Goal: Transaction & Acquisition: Purchase product/service

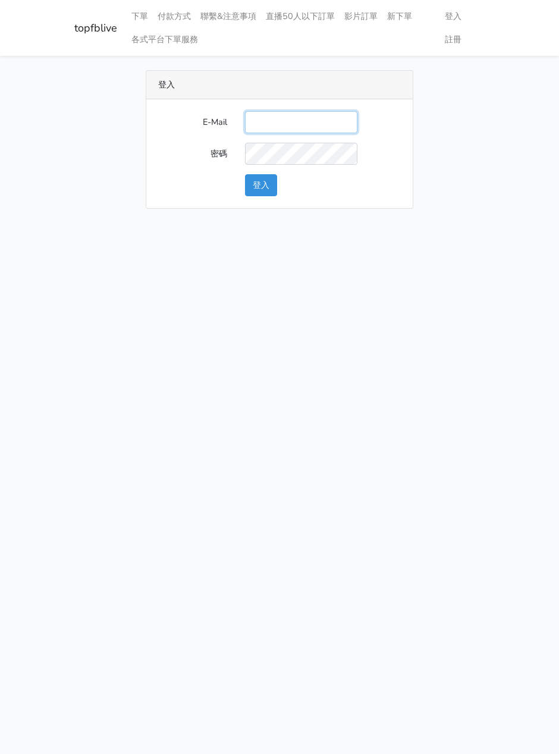
click at [273, 125] on input "E-Mail" at bounding box center [301, 122] width 112 height 22
type input "watin5408@gmail.com"
click at [263, 184] on button "登入" at bounding box center [261, 185] width 32 height 22
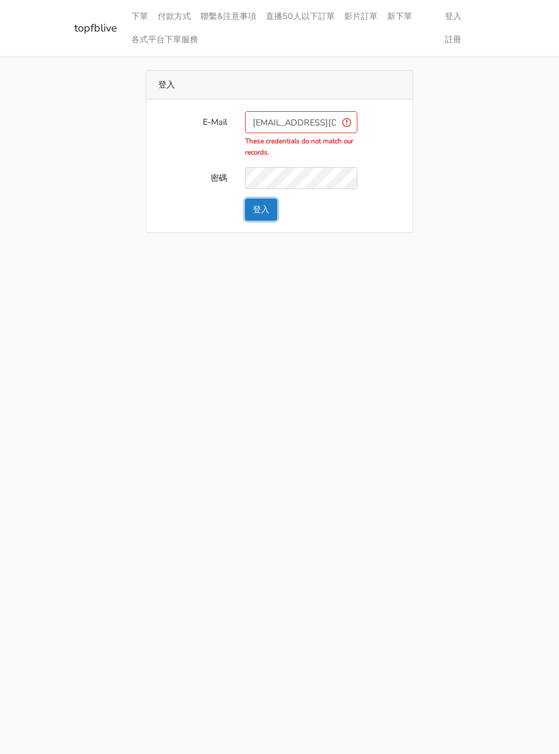
click at [265, 204] on button "登入" at bounding box center [261, 210] width 32 height 22
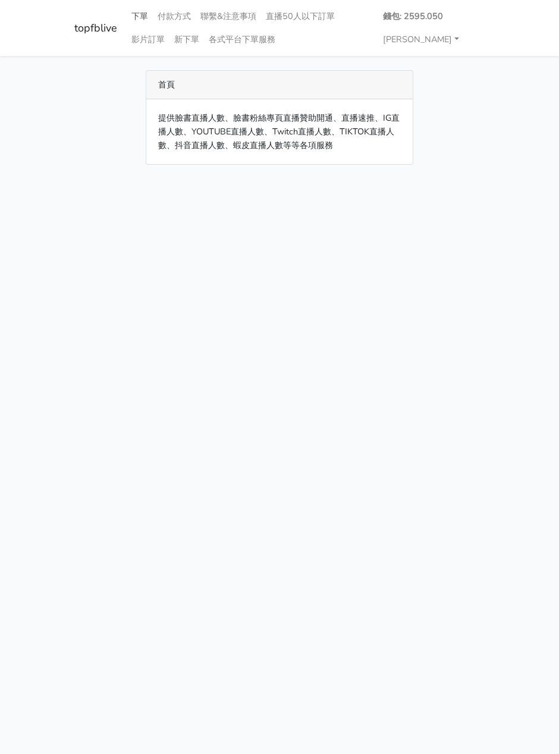
click at [136, 13] on link "下單" at bounding box center [140, 16] width 26 height 23
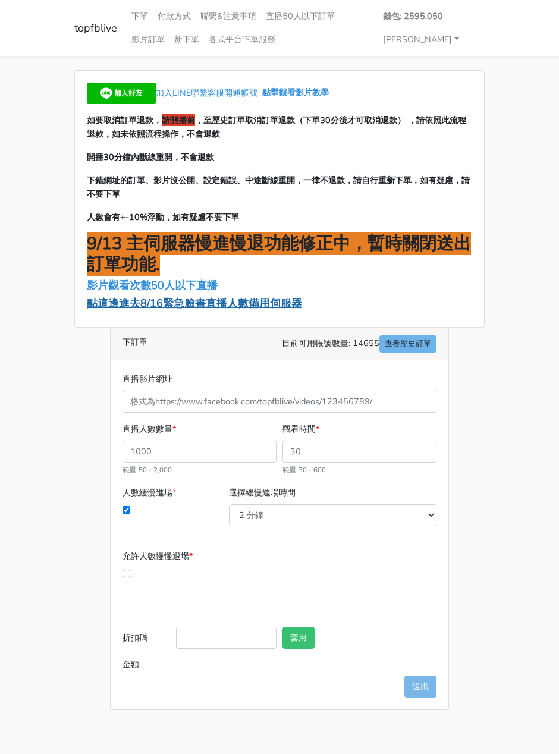
click at [181, 309] on span "點這邊進去8/16緊急臉書直播人數備用伺服器" at bounding box center [194, 303] width 215 height 14
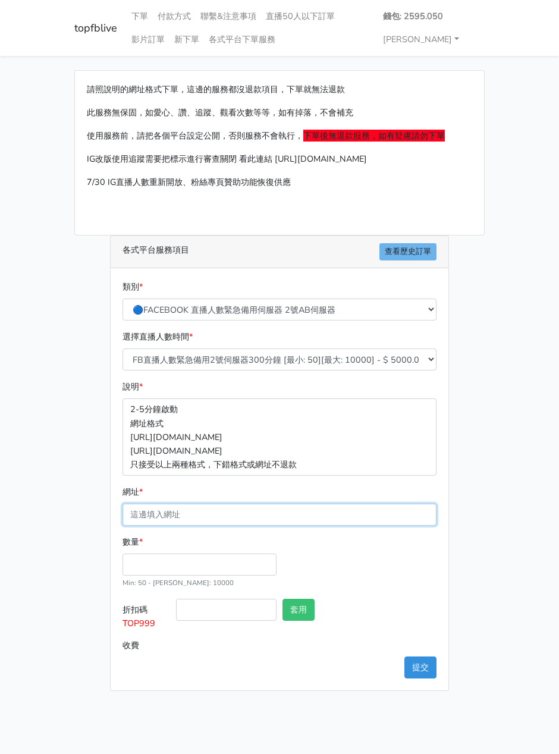
click at [157, 514] on input "網址 *" at bounding box center [279, 515] width 314 height 22
paste input "[URL][DOMAIN_NAME]"
type input "[URL][DOMAIN_NAME]"
click at [151, 558] on input "數量 *" at bounding box center [199, 565] width 154 height 22
type input "200"
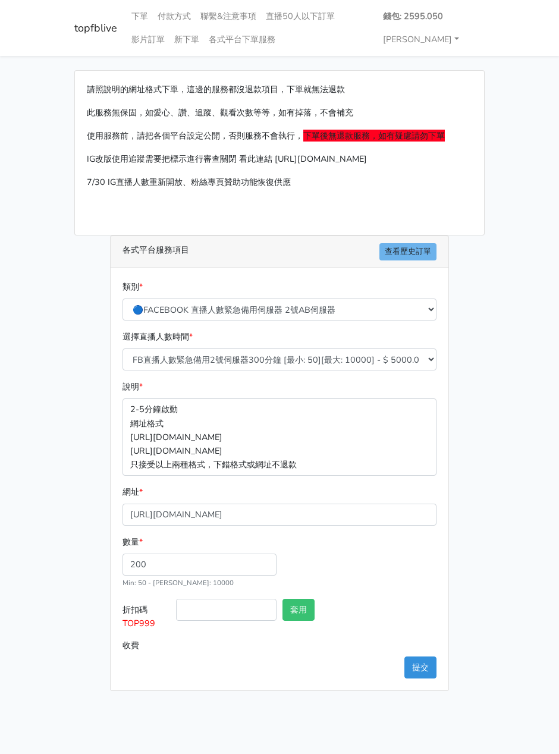
type input "1000.000"
drag, startPoint x: 150, startPoint y: 624, endPoint x: 101, endPoint y: 626, distance: 48.8
click at [101, 625] on div "各式平台服務項目 查看歷史訂單 類別 * 🔵FACEBOOK 直播人數緊急備用伺服器 2號AB伺服器 🔵FACEBOOK 網軍專用貼文留言 安全保密 🔵9/3…" at bounding box center [279, 462] width 357 height 455
copy span "TOP999"
click at [238, 609] on input "折扣碼 TOP999" at bounding box center [226, 610] width 100 height 22
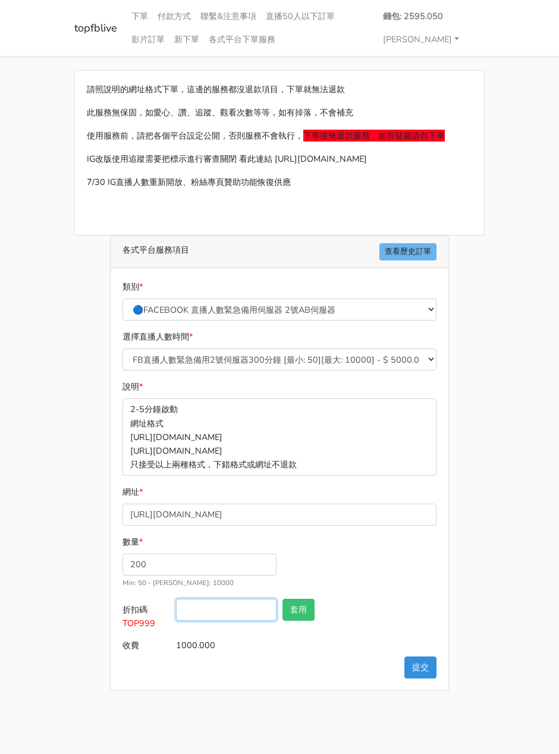
paste input "TOP999"
type input "TOP999"
click at [301, 605] on button "套用" at bounding box center [298, 610] width 32 height 22
type input "套用失敗"
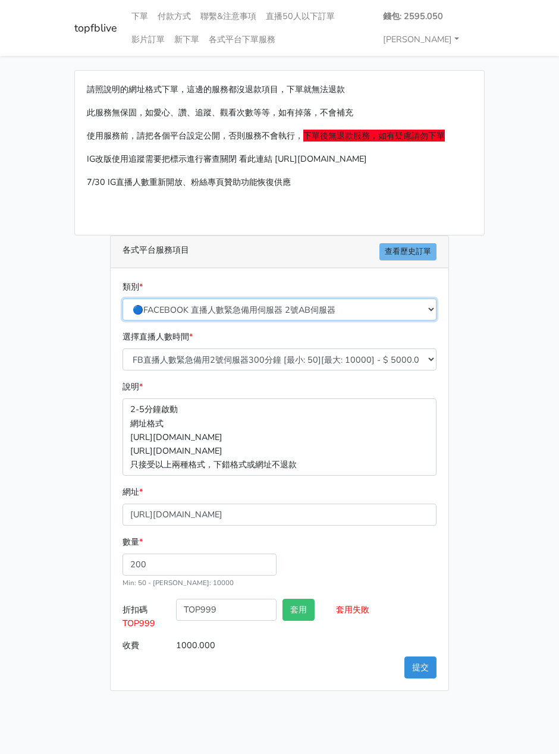
click at [307, 308] on select "🔵FACEBOOK 直播人數緊急備用伺服器 2號AB伺服器 🔵FACEBOOK 網軍專用貼文留言 安全保密 🔵9/30 FACEBOOK 直播人數緩慢進場緩慢…" at bounding box center [279, 309] width 314 height 22
select select "🔵FACEBOOK 直播人數 AB伺服器"
click at [122, 298] on select "🔵FACEBOOK 直播人數緊急備用伺服器 2號AB伺服器 🔵FACEBOOK 網軍專用貼文留言 安全保密 🔵9/30 FACEBOOK 直播人數緩慢進場緩慢…" at bounding box center [279, 309] width 314 height 22
type input "120.000"
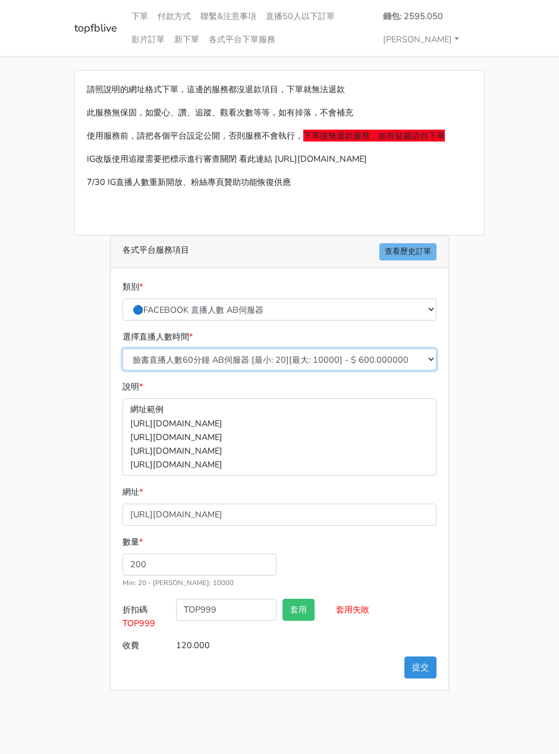
click at [238, 361] on select "臉書直播人數60分鐘 AB伺服器 [最小: 20][最大: 10000] - $ 600.000000 臉書直播人數90分鐘 AB伺服器 [最小: 20][最…" at bounding box center [279, 359] width 314 height 22
select select "612"
click at [122, 348] on select "臉書直播人數60分鐘 AB伺服器 [最小: 20][最大: 10000] - $ 600.000000 臉書直播人數90分鐘 AB伺服器 [最小: 20][最…" at bounding box center [279, 359] width 314 height 22
type input "480.000"
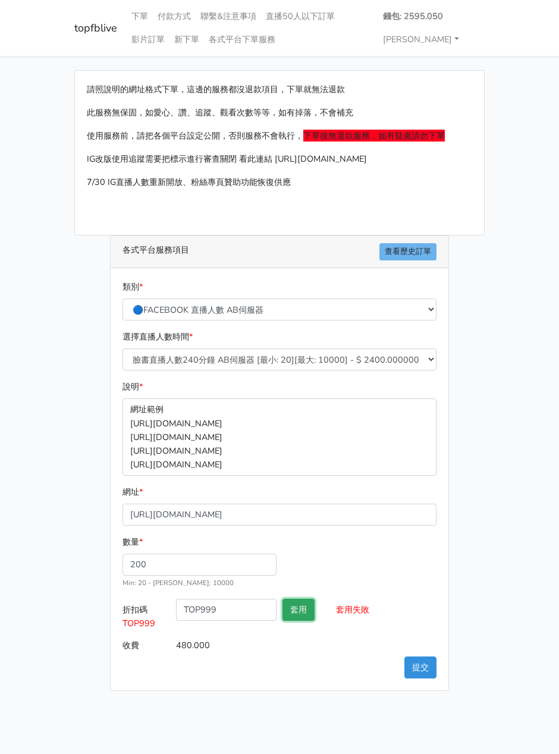
click at [301, 615] on button "套用" at bounding box center [298, 610] width 32 height 22
click at [296, 601] on button "套用" at bounding box center [298, 610] width 32 height 22
click at [416, 662] on button "提交" at bounding box center [420, 667] width 32 height 22
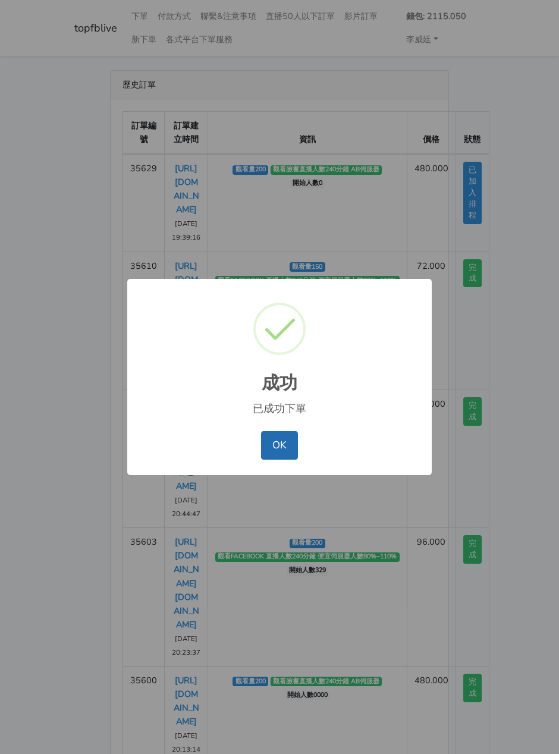
click at [282, 451] on button "OK" at bounding box center [279, 445] width 36 height 29
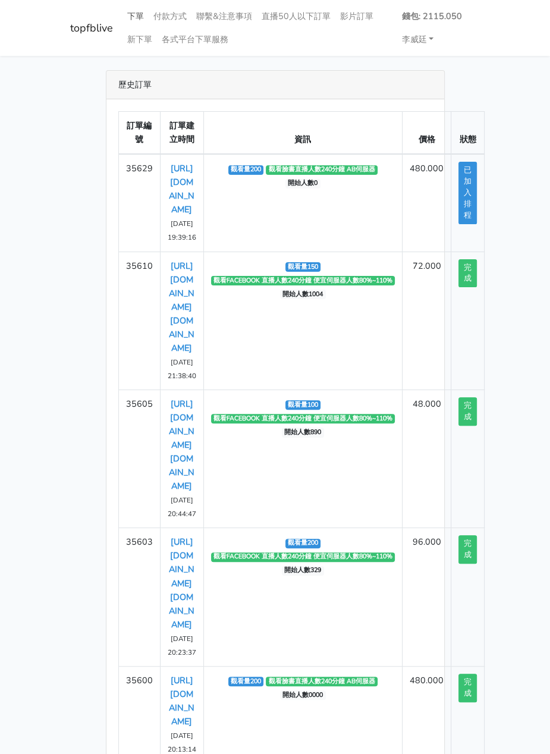
click at [133, 18] on link "下單" at bounding box center [135, 16] width 26 height 23
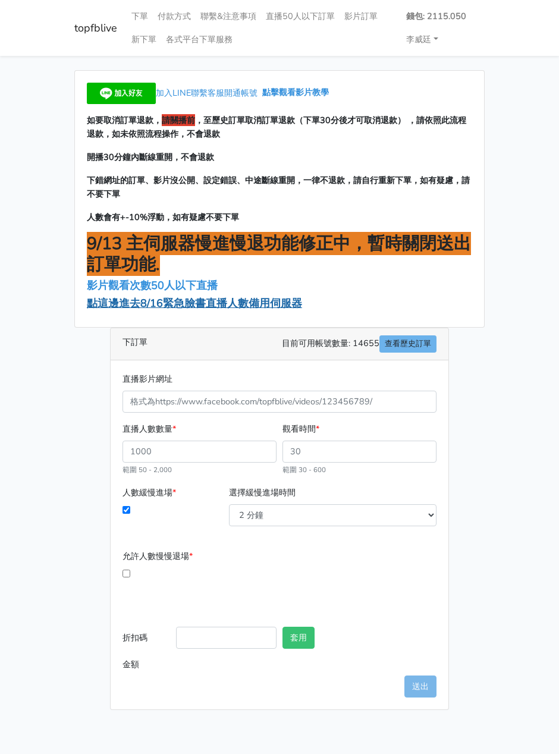
click at [135, 306] on span "點這邊進去8/16緊急臉書直播人數備用伺服器" at bounding box center [194, 303] width 215 height 14
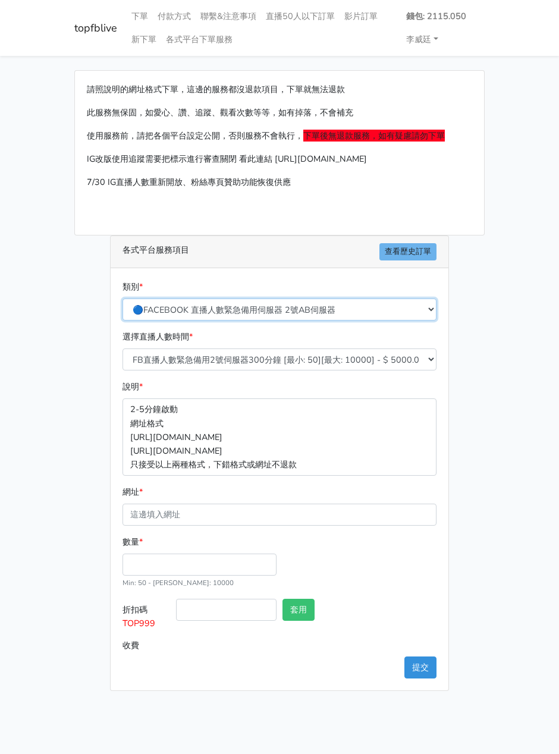
click at [193, 312] on select "🔵FACEBOOK 直播人數緊急備用伺服器 2號AB伺服器 🔵FACEBOOK 網軍專用貼文留言 安全保密 🔵9/30 FACEBOOK 直播人數緩慢進場緩慢…" at bounding box center [279, 309] width 314 height 22
select select "3/26熱門平台服務台灣粉絲IG YT FB TIKTOK"
click at [122, 298] on select "🔵FACEBOOK 直播人數緊急備用伺服器 2號AB伺服器 🔵FACEBOOK 網軍專用貼文留言 安全保密 🔵9/30 FACEBOOK 直播人數緩慢進場緩慢…" at bounding box center [279, 309] width 314 height 22
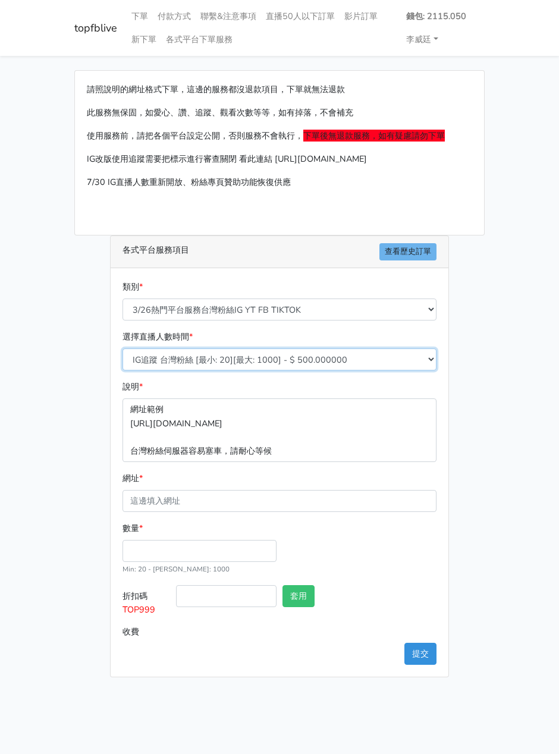
click at [178, 359] on select "IG追蹤 台灣粉絲 [最小: 20][最大: 1000] - $ 500.000000 IG愛心 台灣粉絲 [最小: 20][最大: 1000] - $ 35…" at bounding box center [279, 359] width 314 height 22
select select "670"
click at [122, 348] on select "IG追蹤 台灣粉絲 [最小: 20][最大: 1000] - $ 500.000000 IG愛心 台灣粉絲 [最小: 20][最大: 1000] - $ 35…" at bounding box center [279, 359] width 314 height 22
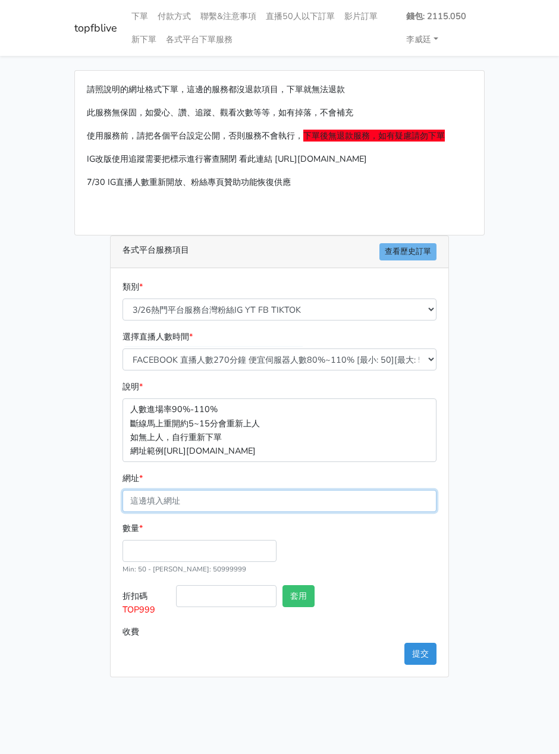
click at [162, 494] on input "網址 *" at bounding box center [279, 501] width 314 height 22
paste input "https://www.facebook.com/applestarry.shop/videos/4199977793611018"
type input "https://www.facebook.com/applestarry.shop/videos/4199977793611018"
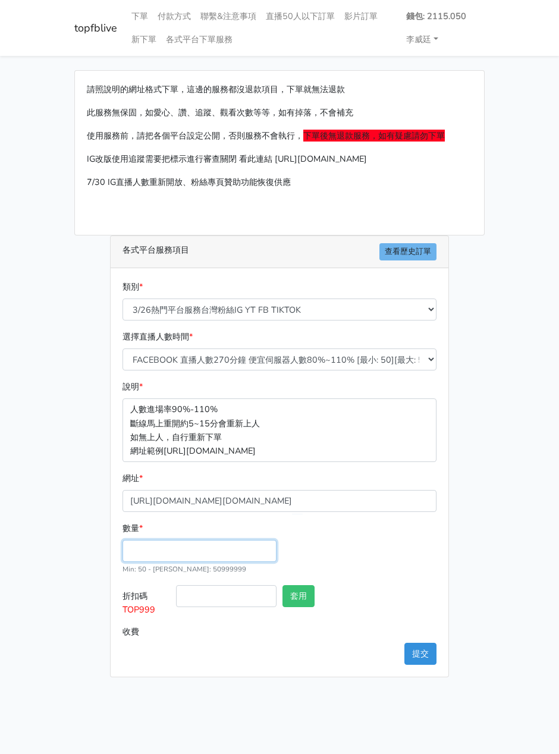
click at [157, 540] on input "數量 *" at bounding box center [199, 551] width 154 height 22
type input "200"
type input "108.000"
drag, startPoint x: 159, startPoint y: 608, endPoint x: 118, endPoint y: 611, distance: 41.7
click at [118, 611] on div "類別 * 🔵FACEBOOK 直播人數緊急備用伺服器 2號AB伺服器 🔵FACEBOOK 網軍專用貼文留言 安全保密 🔵9/30 FACEBOOK 直播人數緩…" at bounding box center [280, 472] width 338 height 408
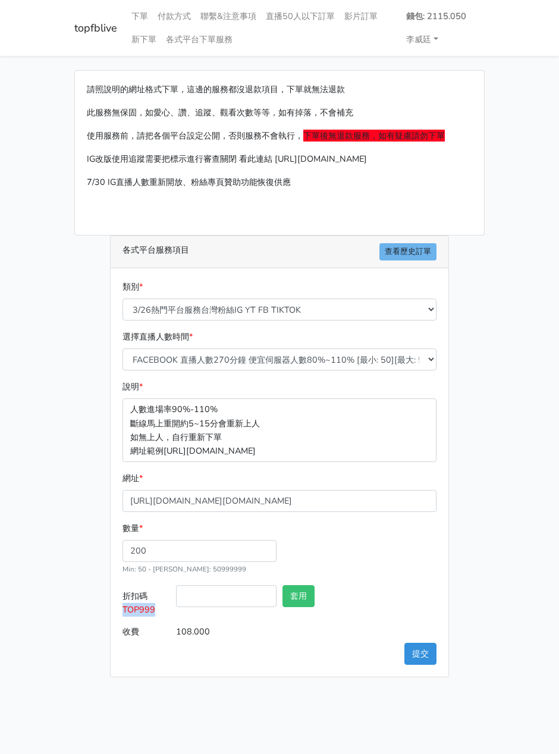
copy span "TOP999"
click at [224, 604] on input "折扣碼 TOP999" at bounding box center [226, 596] width 100 height 22
paste input "TOP999"
type input "TOP999"
click at [295, 596] on button "套用" at bounding box center [298, 596] width 32 height 22
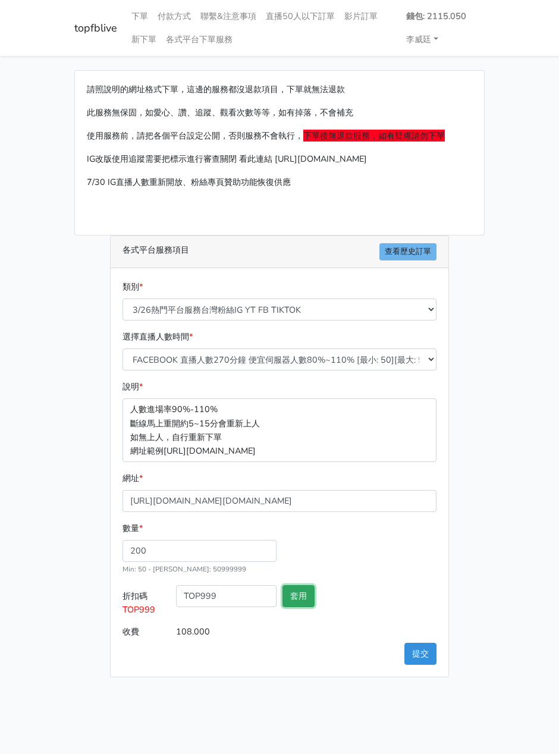
type input "套用失敗"
click at [421, 652] on button "提交" at bounding box center [420, 654] width 32 height 22
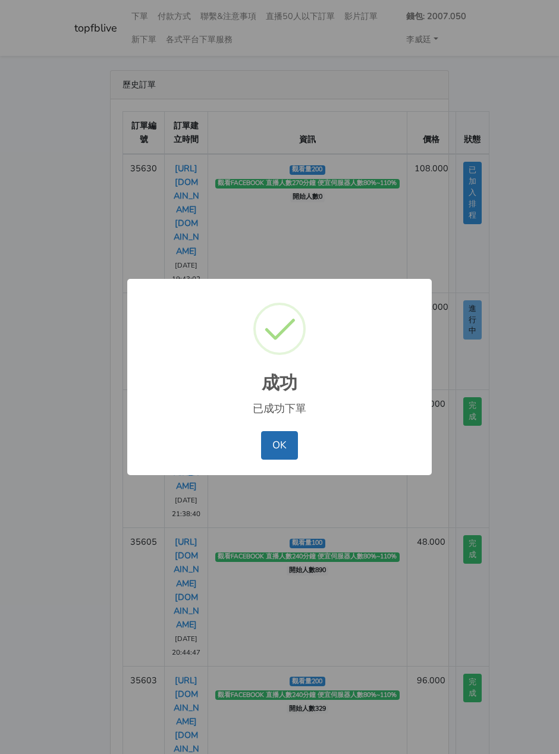
click at [269, 438] on button "OK" at bounding box center [279, 445] width 36 height 29
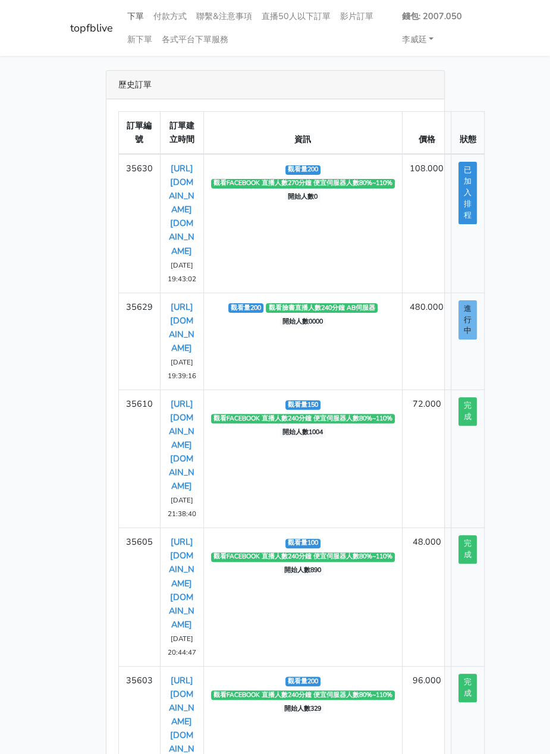
click at [137, 20] on link "下單" at bounding box center [135, 16] width 26 height 23
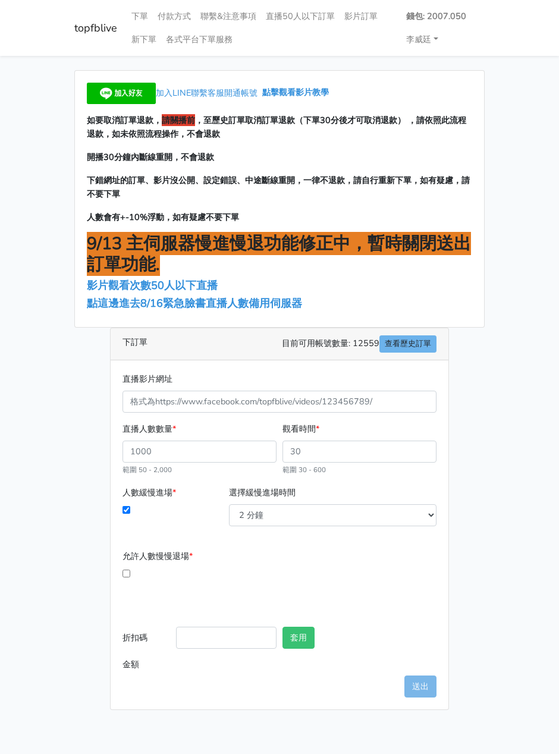
click at [140, 311] on div "加入LINE聯繫客服開通帳號 點擊觀看影片教學 如要取消訂單退款， 請關播前 ，至歷史訂單取消訂單退款（下單30分後才可取消退款） ，請依照此流程退款，如未依…" at bounding box center [279, 199] width 409 height 256
click at [133, 303] on span "點這邊進去8/16緊急臉書直播人數備用伺服器" at bounding box center [194, 303] width 215 height 14
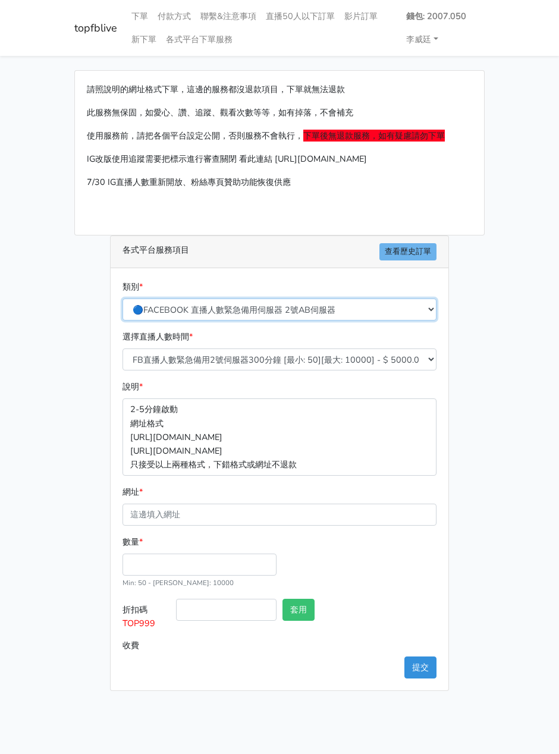
click at [252, 309] on select "🔵FACEBOOK 直播人數緊急備用伺服器 2號AB伺服器 🔵FACEBOOK 網軍專用貼文留言 安全保密 🔵9/30 FACEBOOK 直播人數緩慢進場緩慢…" at bounding box center [279, 309] width 314 height 22
select select "3/26熱門平台服務台灣粉絲IG YT FB TIKTOK"
click at [122, 298] on select "🔵FACEBOOK 直播人數緊急備用伺服器 2號AB伺服器 🔵FACEBOOK 網軍專用貼文留言 安全保密 🔵9/30 FACEBOOK 直播人數緩慢進場緩慢…" at bounding box center [279, 309] width 314 height 22
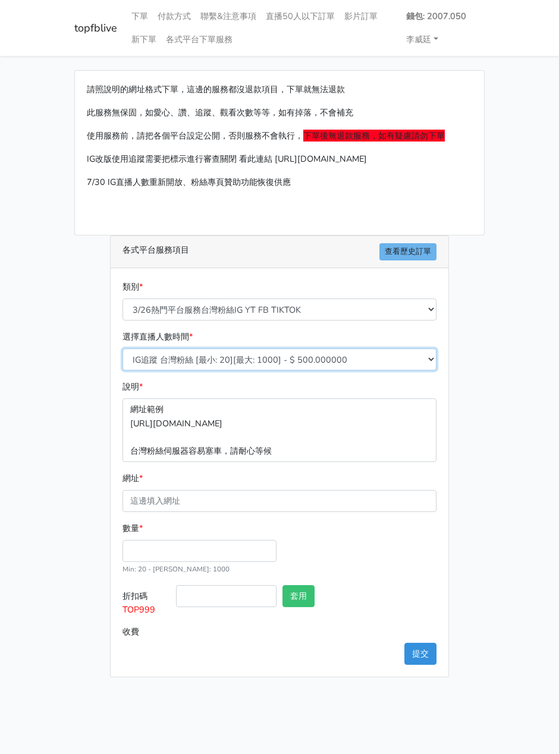
click at [210, 361] on select "IG追蹤 台灣粉絲 [最小: 20][最大: 1000] - $ 500.000000 IG愛心 台灣粉絲 [最小: 20][最大: 1000] - $ 35…" at bounding box center [279, 359] width 314 height 22
select select "670"
click at [122, 348] on select "IG追蹤 台灣粉絲 [最小: 20][最大: 1000] - $ 500.000000 IG愛心 台灣粉絲 [最小: 20][最大: 1000] - $ 35…" at bounding box center [279, 359] width 314 height 22
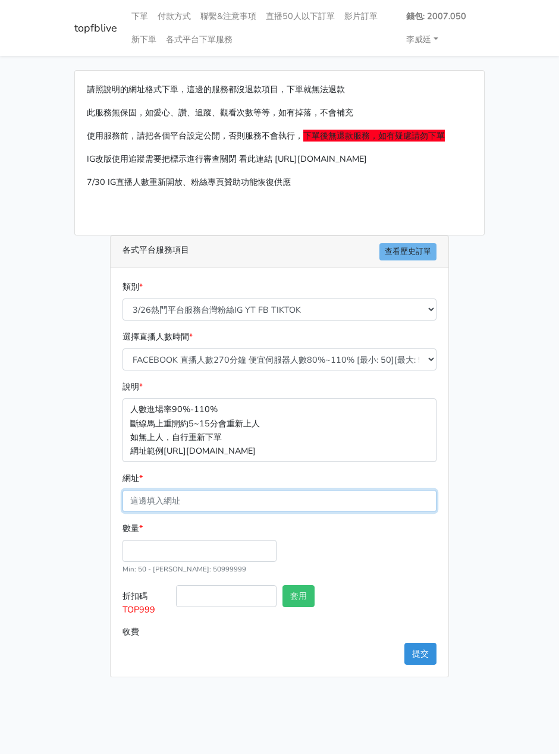
click at [146, 490] on input "網址 *" at bounding box center [279, 501] width 314 height 22
paste input "[URL][DOMAIN_NAME][DOMAIN_NAME]"
type input "[URL][DOMAIN_NAME][DOMAIN_NAME]"
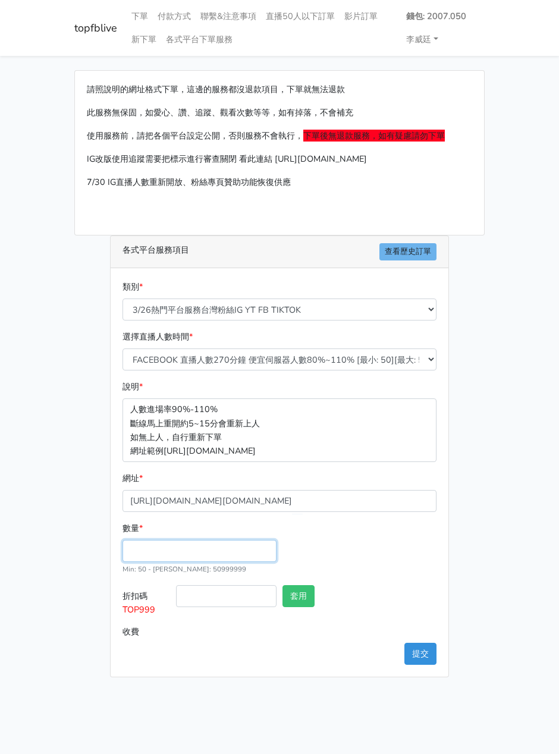
click at [157, 550] on input "數量 *" at bounding box center [199, 551] width 154 height 22
type input "200"
type input "108.000"
drag, startPoint x: 160, startPoint y: 613, endPoint x: 115, endPoint y: 615, distance: 44.7
click at [115, 615] on div "類別 * 🔵FACEBOOK 直播人數緊急備用伺服器 2號AB伺服器 🔵FACEBOOK 網軍專用貼文留言 安全保密 🔵9/30 FACEBOOK 直播人數緩…" at bounding box center [280, 472] width 338 height 408
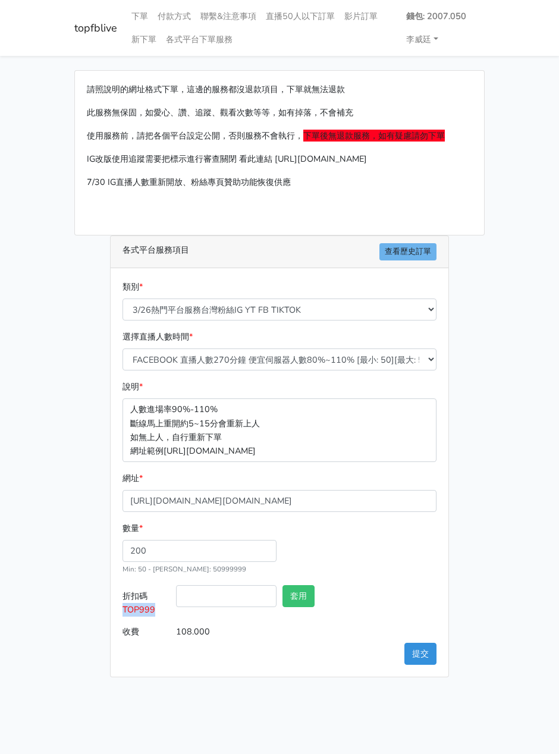
copy span "TOP999"
click at [209, 598] on input "折扣碼 TOP999" at bounding box center [226, 596] width 100 height 22
paste input "TOP999"
type input "TOP999"
click at [287, 603] on button "套用" at bounding box center [298, 596] width 32 height 22
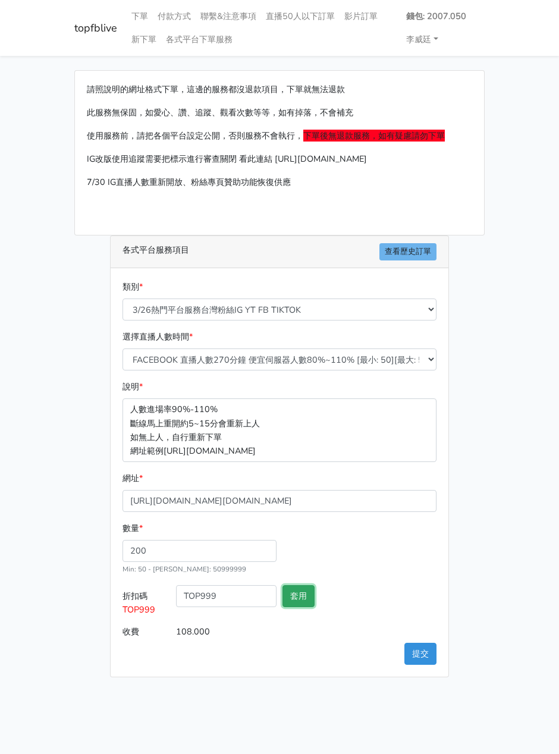
type input "套用失敗"
click at [299, 599] on button "套用" at bounding box center [298, 596] width 32 height 22
click at [413, 652] on button "提交" at bounding box center [420, 654] width 32 height 22
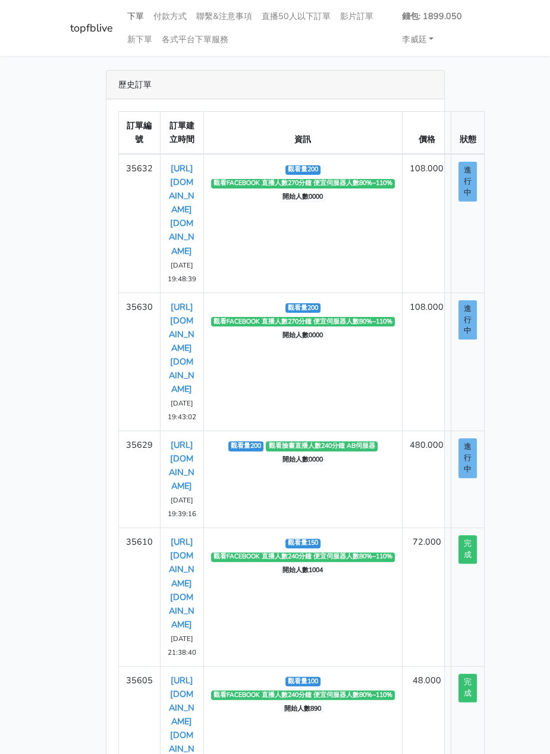
click at [135, 16] on link "下單" at bounding box center [135, 16] width 26 height 23
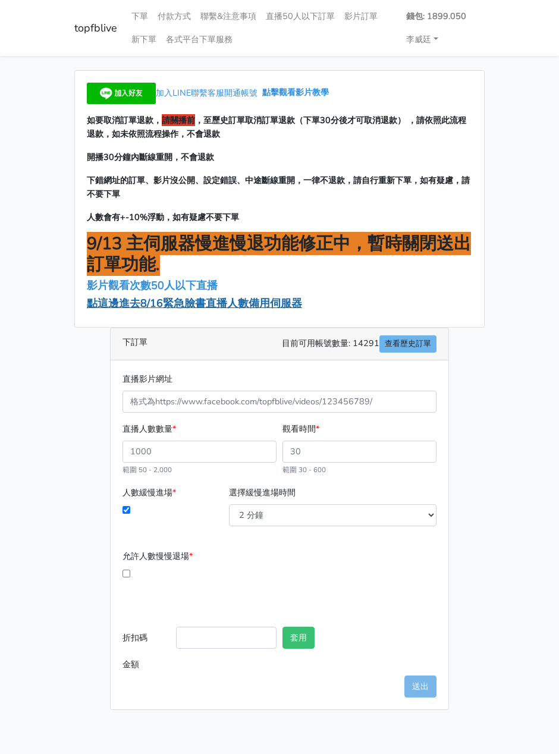
click at [150, 306] on span "點這邊進去8/16緊急臉書直播人數備用伺服器" at bounding box center [194, 303] width 215 height 14
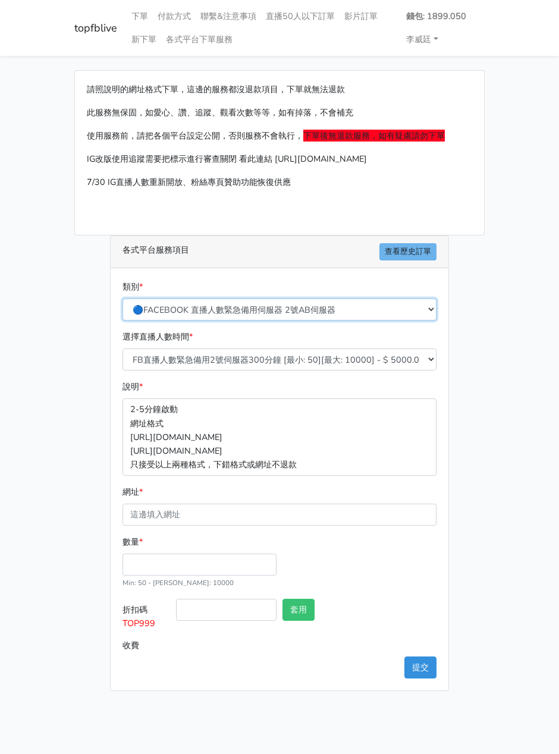
click at [183, 306] on select "🔵FACEBOOK 直播人數緊急備用伺服器 2號AB伺服器 🔵FACEBOOK 網軍專用貼文留言 安全保密 🔵9/30 FACEBOOK 直播人數緩慢進場緩慢…" at bounding box center [279, 309] width 314 height 22
select select "3/26熱門平台服務台灣粉絲IG YT FB TIKTOK"
click at [122, 298] on select "🔵FACEBOOK 直播人數緊急備用伺服器 2號AB伺服器 🔵FACEBOOK 網軍專用貼文留言 安全保密 🔵9/30 FACEBOOK 直播人數緩慢進場緩慢…" at bounding box center [279, 309] width 314 height 22
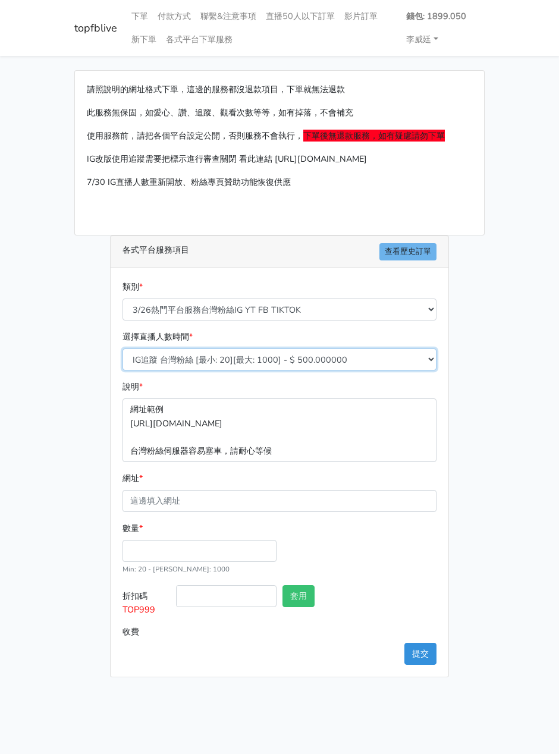
click at [205, 364] on select "IG追蹤 台灣粉絲 [最小: 20][最大: 1000] - $ 500.000000 IG愛心 台灣粉絲 [最小: 20][最大: 1000] - $ 35…" at bounding box center [279, 359] width 314 height 22
select select "670"
click at [122, 348] on select "IG追蹤 台灣粉絲 [最小: 20][最大: 1000] - $ 500.000000 IG愛心 台灣粉絲 [最小: 20][最大: 1000] - $ 35…" at bounding box center [279, 359] width 314 height 22
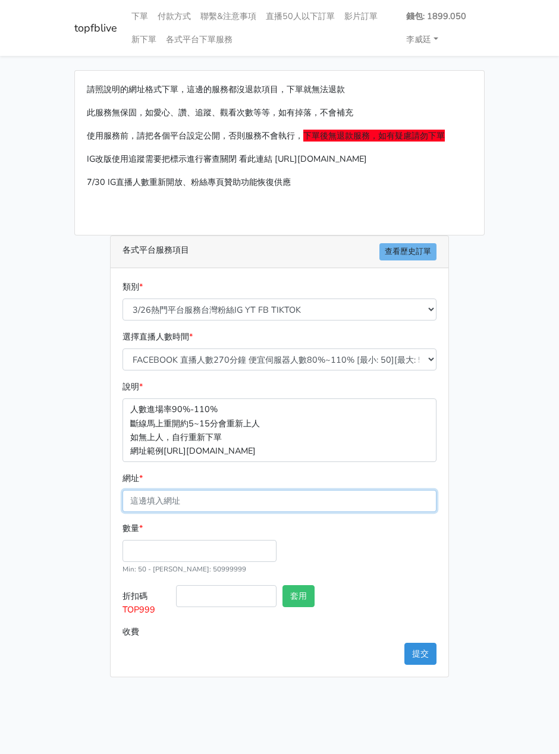
click at [166, 496] on input "網址 *" at bounding box center [279, 501] width 314 height 22
paste input "[URL][DOMAIN_NAME][DOMAIN_NAME]"
type input "[URL][DOMAIN_NAME][DOMAIN_NAME]"
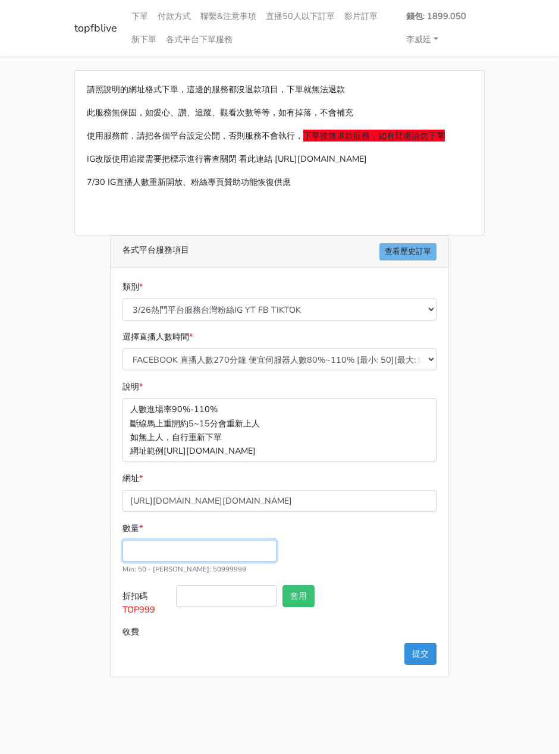
click at [147, 546] on input "數量 *" at bounding box center [199, 551] width 154 height 22
type input "100"
type input "54.000"
drag, startPoint x: 160, startPoint y: 611, endPoint x: 117, endPoint y: 611, distance: 43.4
click at [117, 611] on div "類別 * 🔵FACEBOOK 直播人數緊急備用伺服器 2號AB伺服器 🔵FACEBOOK 網軍專用貼文留言 安全保密 🔵9/30 FACEBOOK 直播人數緩…" at bounding box center [280, 472] width 338 height 408
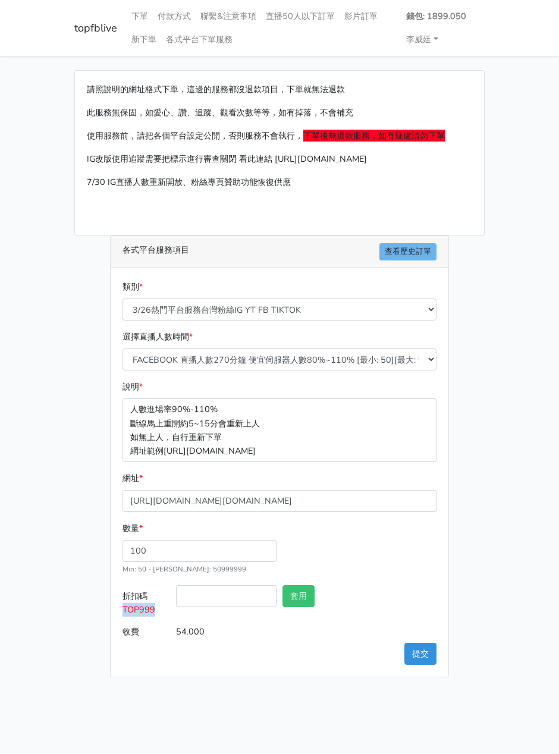
copy span "TOP999"
click at [220, 598] on input "折扣碼 TOP999" at bounding box center [226, 596] width 100 height 22
paste input "TOP999"
type input "TOP999"
click at [302, 592] on button "套用" at bounding box center [298, 596] width 32 height 22
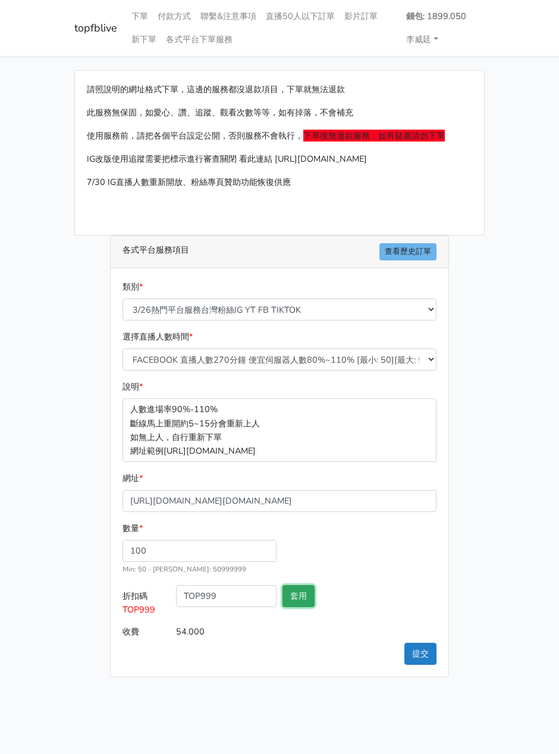
type input "套用失敗"
click at [413, 656] on button "提交" at bounding box center [420, 654] width 32 height 22
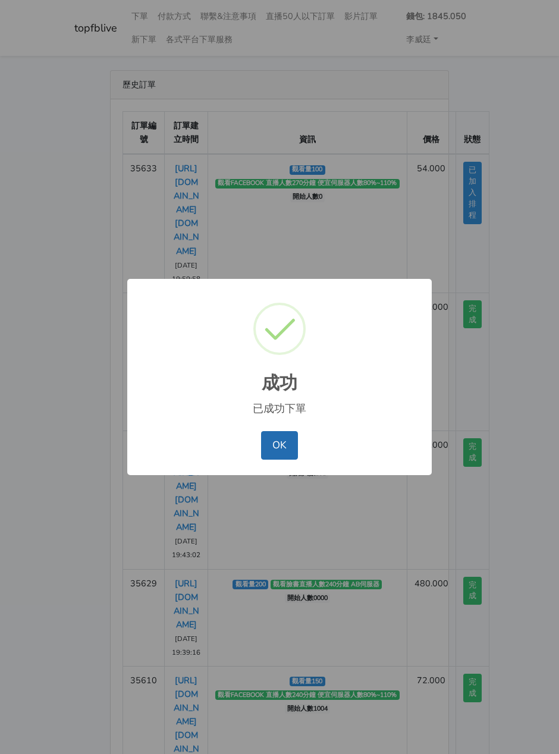
click at [278, 447] on button "OK" at bounding box center [279, 445] width 36 height 29
